Goal: Task Accomplishment & Management: Complete application form

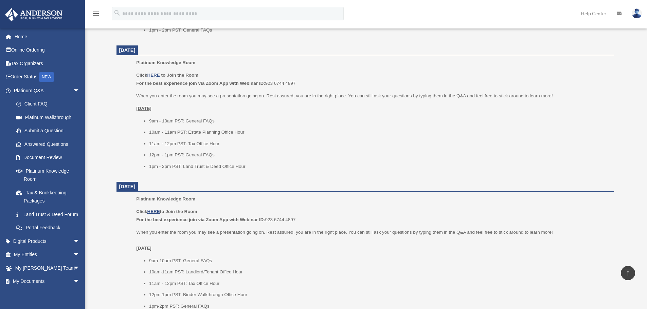
scroll to position [688, 0]
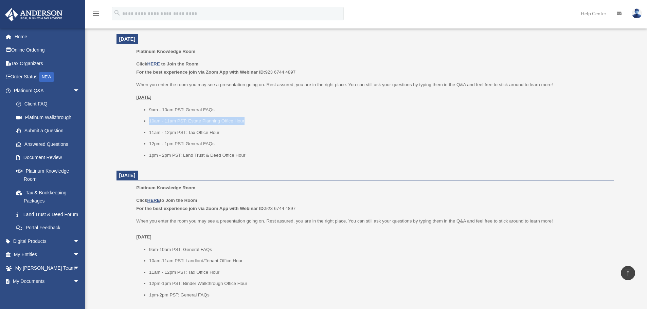
drag, startPoint x: 246, startPoint y: 118, endPoint x: 148, endPoint y: 123, distance: 98.5
click at [148, 123] on ul "9am - 10am PST: General FAQs 10am - 11am PST: Estate Planning Office Hour 11am …" at bounding box center [372, 133] width 473 height 54
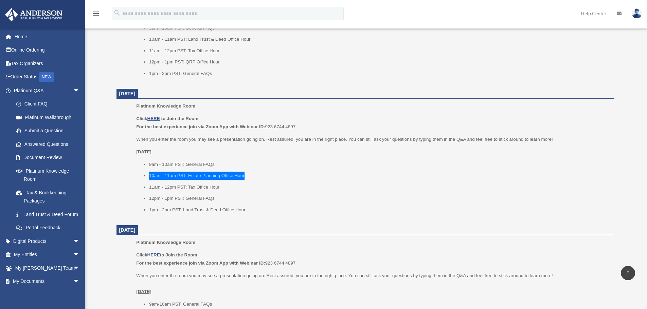
scroll to position [654, 0]
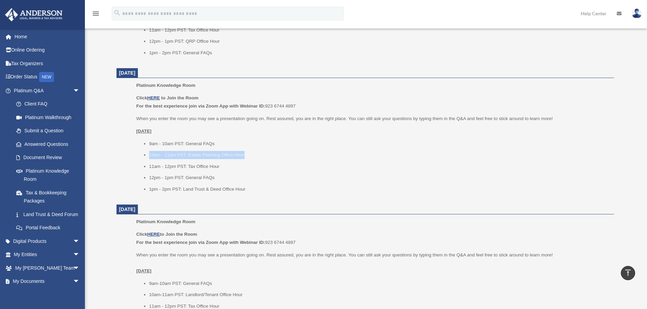
click at [294, 157] on li "10am - 11am PST: Estate Planning Office Hour" at bounding box center [379, 155] width 460 height 8
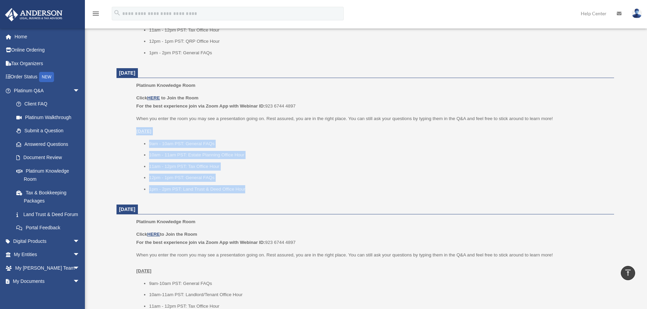
drag, startPoint x: 246, startPoint y: 188, endPoint x: 137, endPoint y: 130, distance: 123.6
click at [137, 130] on div "Click HERE to Join the Room For the best experience join via Zoom App with Webi…" at bounding box center [372, 143] width 473 height 99
copy div "Monday, August 18 9am - 10am PST: General FAQs 10am - 11am PST: Estate Planning…"
click at [74, 91] on span "arrow_drop_down" at bounding box center [80, 91] width 14 height 14
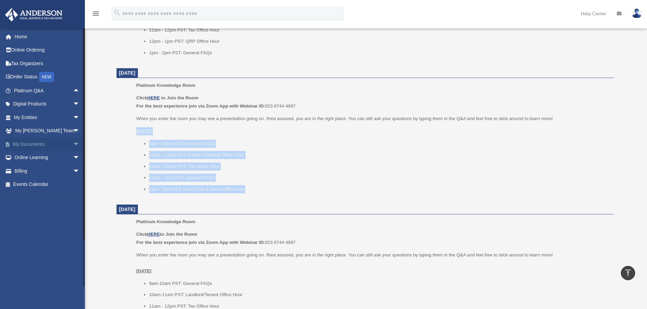
click at [73, 145] on span "arrow_drop_down" at bounding box center [80, 144] width 14 height 14
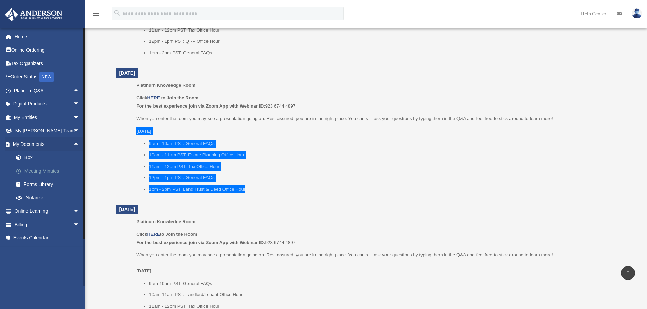
scroll to position [688, 0]
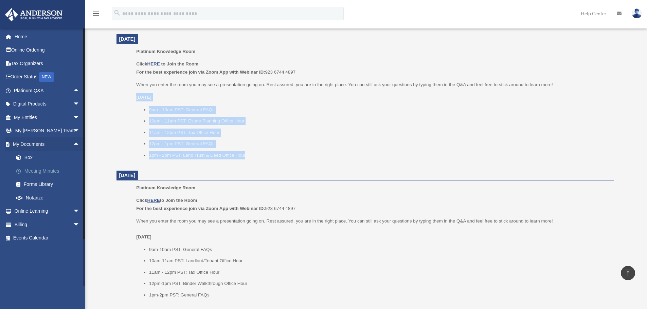
click at [36, 172] on link "Meeting Minutes" at bounding box center [50, 171] width 80 height 14
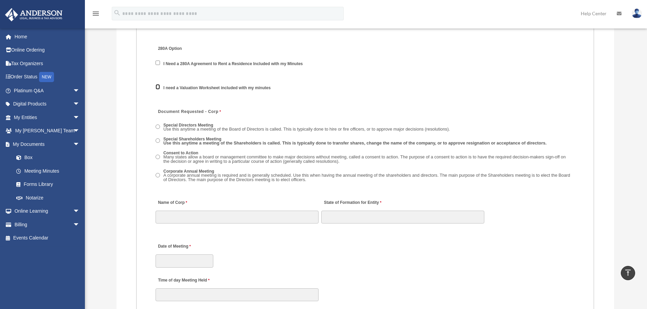
scroll to position [950, 0]
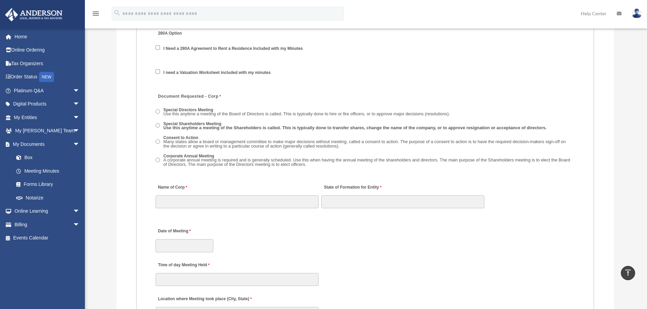
click at [200, 125] on span "Use this anytime a meeting of the Shareholders is called. This is typically don…" at bounding box center [354, 127] width 383 height 5
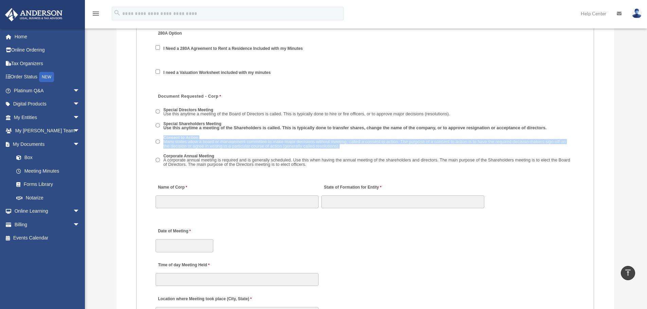
drag, startPoint x: 353, startPoint y: 145, endPoint x: 162, endPoint y: 137, distance: 191.3
click at [162, 137] on label "Consent to Action Many states allow a board or management committee to make maj…" at bounding box center [367, 142] width 413 height 15
click at [348, 143] on span "Many states allow a board or management committee to make major decisions witho…" at bounding box center [364, 144] width 402 height 10
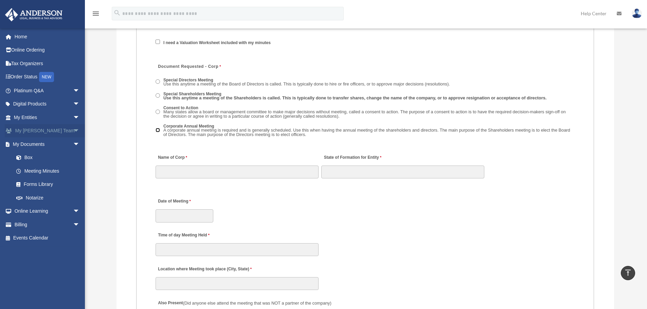
scroll to position [984, 0]
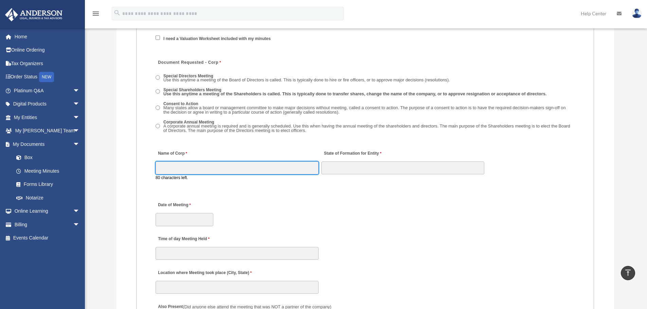
drag, startPoint x: 177, startPoint y: 166, endPoint x: 179, endPoint y: 159, distance: 7.3
click at [179, 159] on div "Name of Corp 80 characters left." at bounding box center [237, 164] width 164 height 38
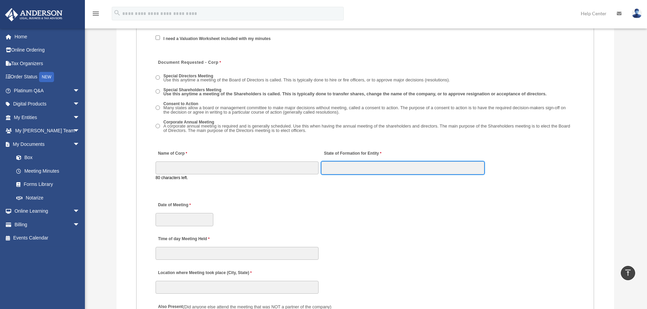
click at [341, 164] on input "State of Formation for Entity" at bounding box center [402, 168] width 163 height 13
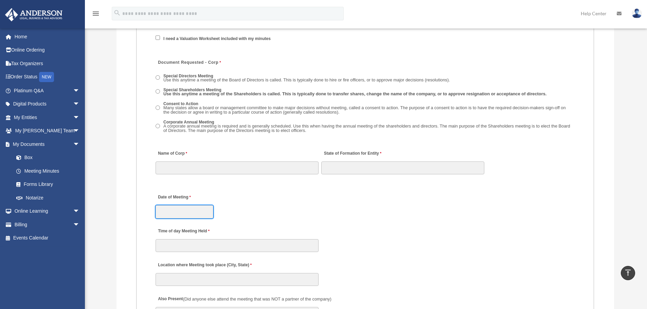
click at [202, 206] on input "Date of Meeting" at bounding box center [184, 211] width 58 height 13
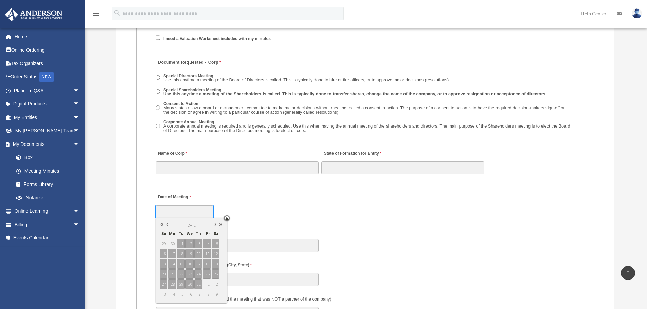
click at [168, 225] on link at bounding box center [167, 224] width 5 height 7
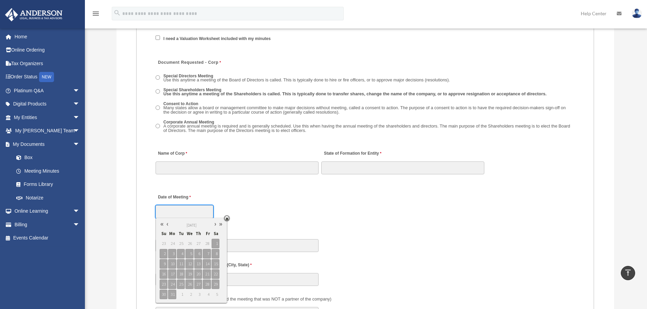
click at [168, 225] on link at bounding box center [167, 224] width 5 height 7
type input "**********"
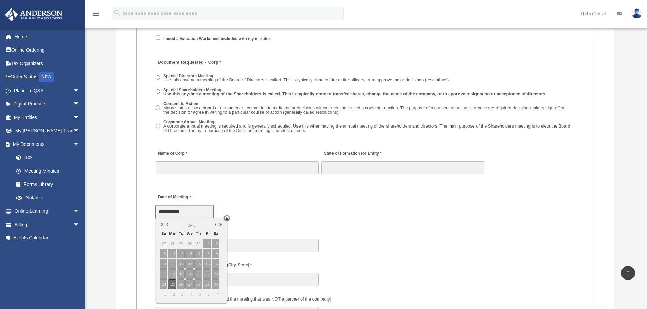
click at [173, 285] on span "25" at bounding box center [172, 285] width 8 height 10
click at [257, 224] on div "Time of day Meeting Held" at bounding box center [365, 238] width 420 height 30
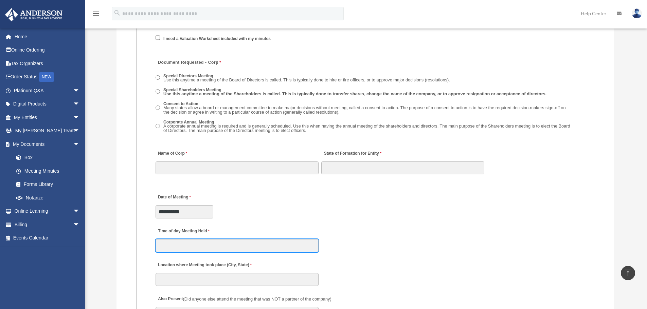
click at [199, 246] on input "Time of day Meeting Held" at bounding box center [236, 245] width 163 height 13
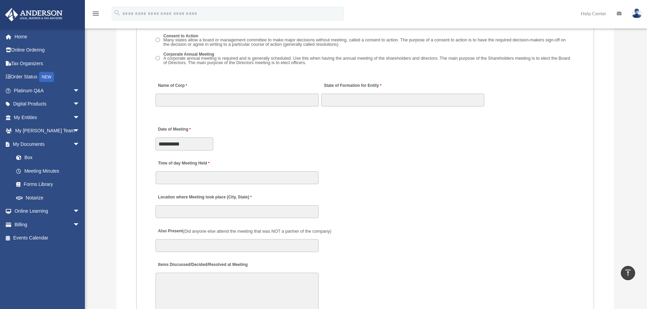
scroll to position [1086, 0]
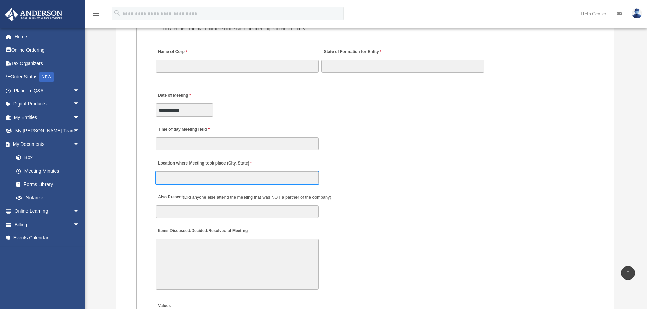
click at [176, 182] on input "Location where Meeting took place (City, State)" at bounding box center [236, 177] width 163 height 13
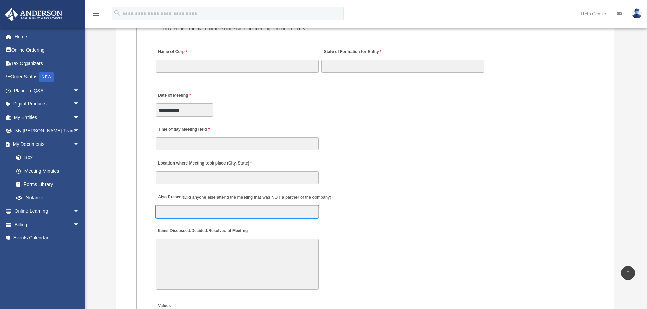
click at [169, 208] on input "Also Present (Did anyone else attend the meeting that was NOT a partner of the …" at bounding box center [236, 211] width 163 height 13
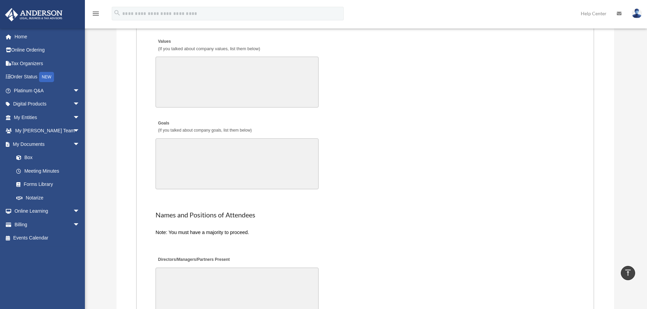
scroll to position [1358, 0]
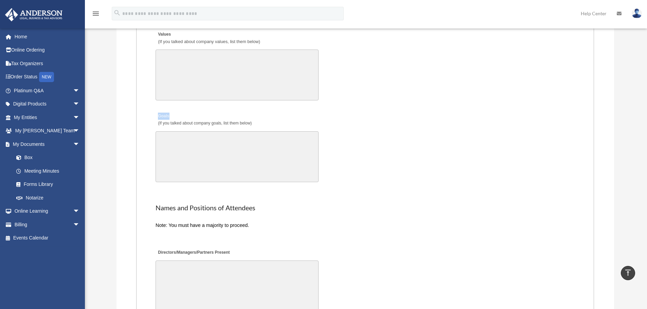
drag, startPoint x: 177, startPoint y: 117, endPoint x: 150, endPoint y: 115, distance: 27.2
click at [360, 156] on div "Goals (If you talked about company goals, list them below) 30000 characters lef…" at bounding box center [365, 147] width 420 height 78
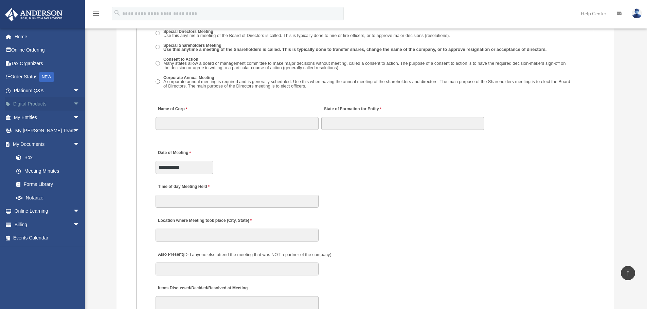
scroll to position [1023, 0]
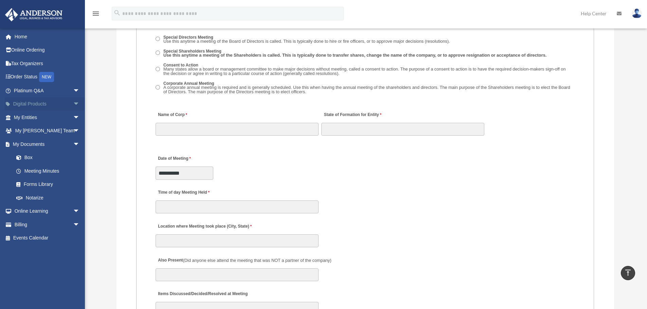
click at [73, 103] on span "arrow_drop_down" at bounding box center [80, 104] width 14 height 14
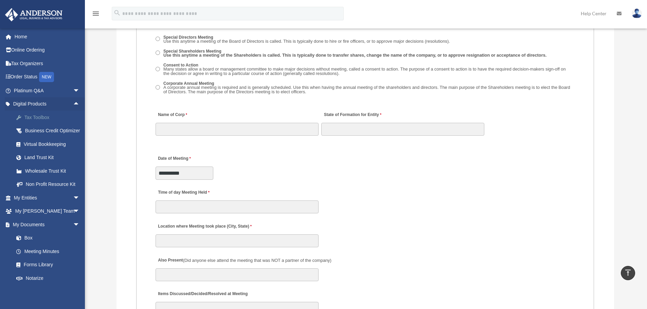
click at [34, 119] on div "Tax Toolbox" at bounding box center [53, 117] width 58 height 8
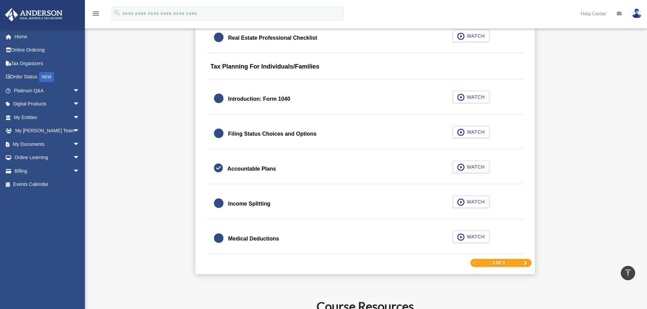
scroll to position [984, 0]
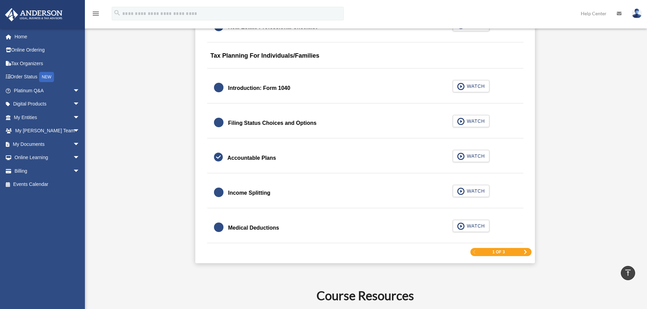
click at [527, 253] on span "Next Page" at bounding box center [525, 252] width 4 height 4
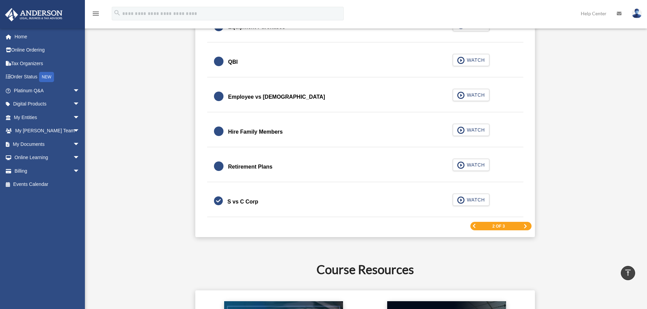
click at [527, 228] on span "Next Page" at bounding box center [525, 226] width 4 height 4
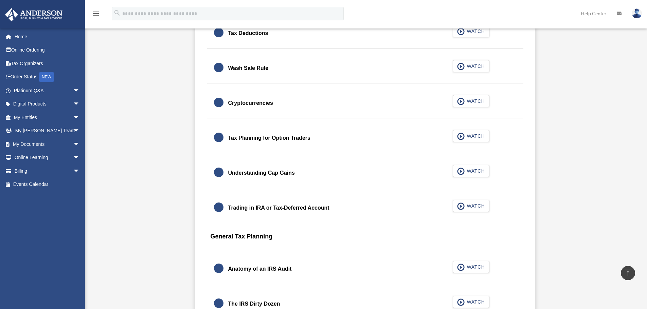
scroll to position [713, 0]
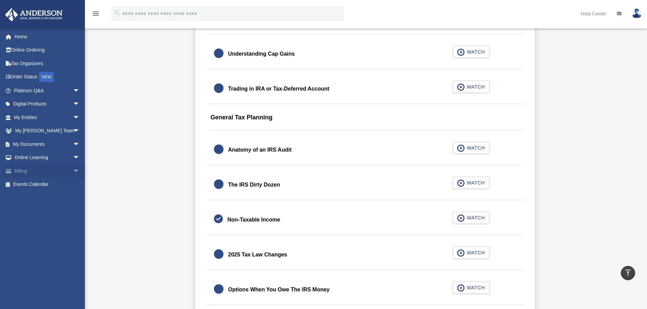
click at [73, 170] on span "arrow_drop_down" at bounding box center [80, 171] width 14 height 14
click at [41, 184] on link "$ Open Invoices" at bounding box center [50, 185] width 80 height 14
